Goal: Transaction & Acquisition: Purchase product/service

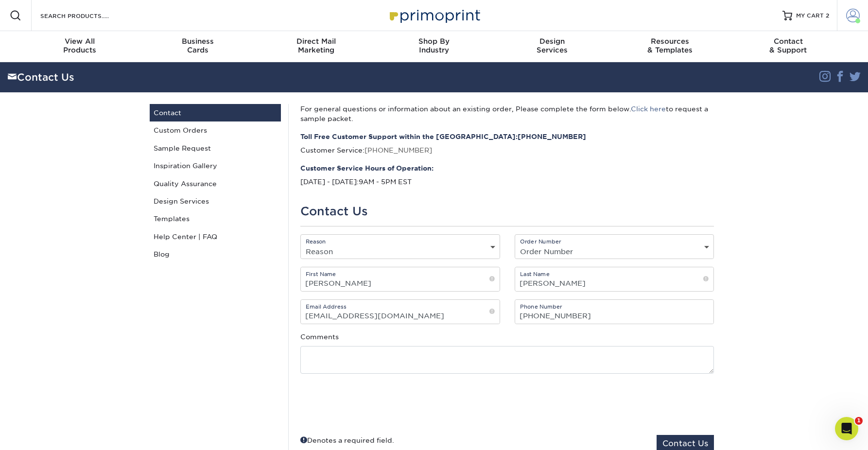
click at [851, 11] on span at bounding box center [853, 16] width 14 height 14
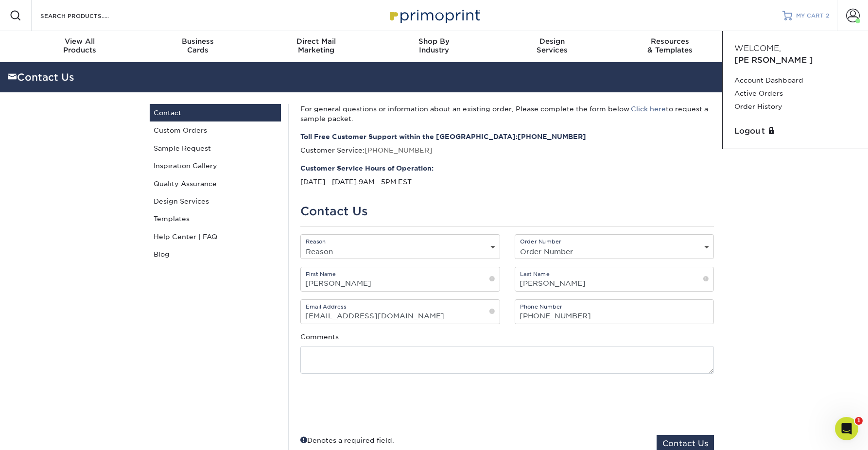
click at [815, 14] on span "MY CART" at bounding box center [810, 16] width 28 height 8
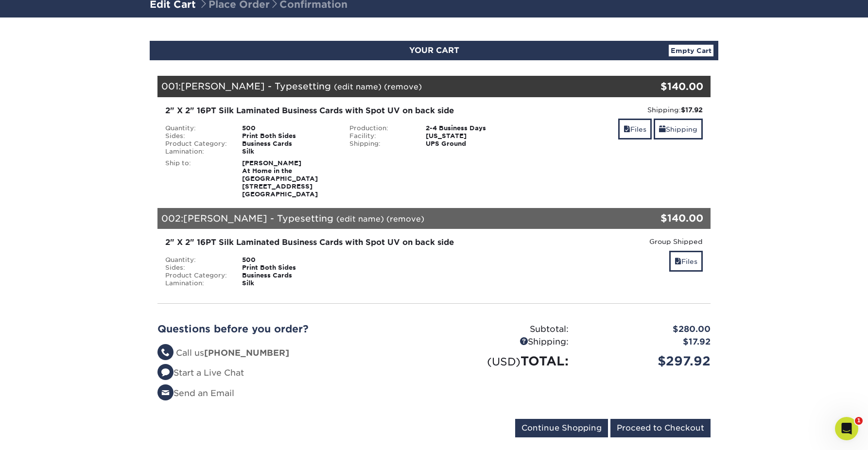
scroll to position [72, 0]
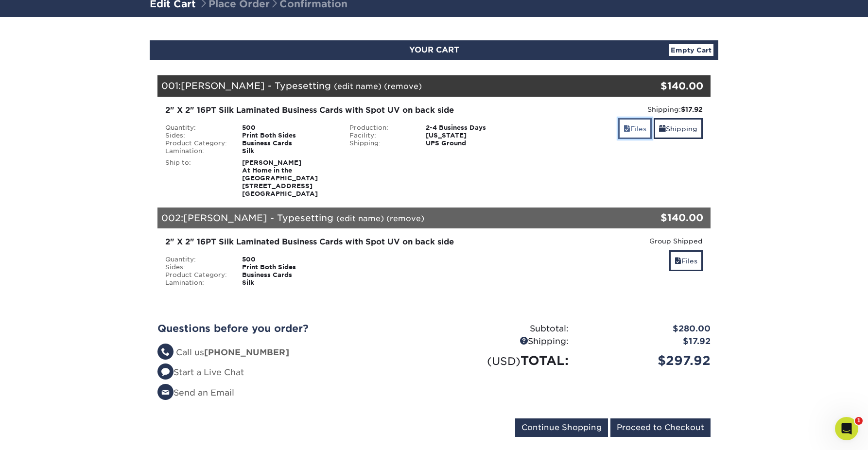
click at [629, 131] on link "Files" at bounding box center [635, 128] width 34 height 21
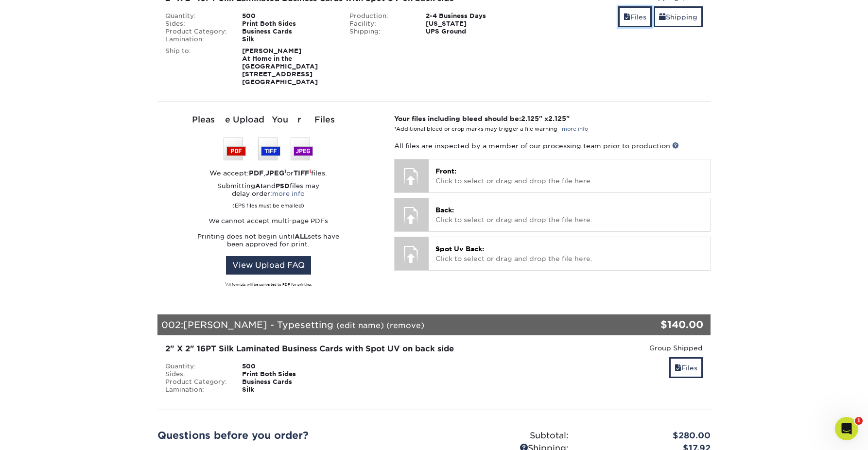
scroll to position [183, 0]
